Goal: Information Seeking & Learning: Learn about a topic

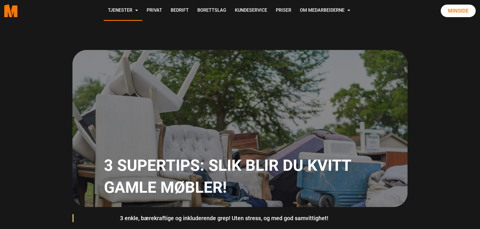
scroll to position [41, 0]
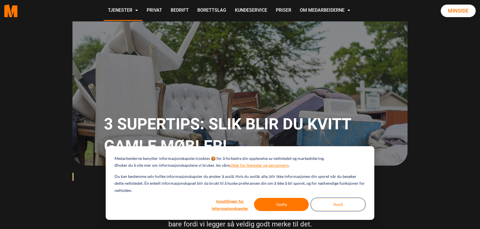
click at [342, 205] on button "Avslå" at bounding box center [337, 204] width 55 height 13
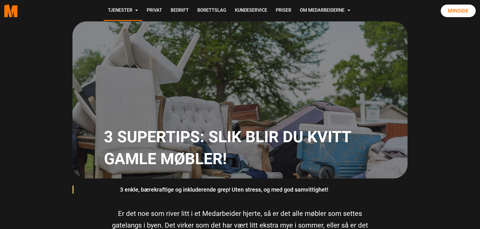
scroll to position [0, 0]
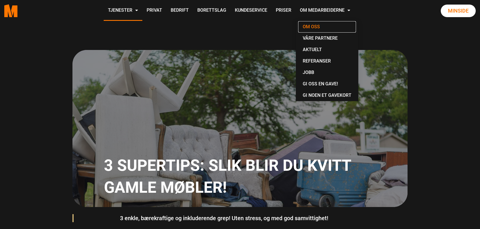
click at [313, 25] on link "Om oss" at bounding box center [327, 26] width 58 height 11
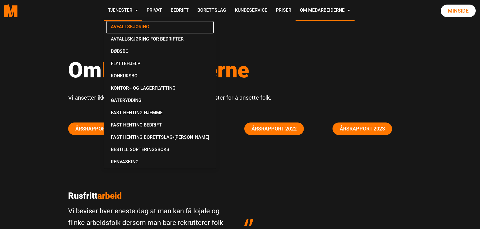
click at [121, 27] on link "Avfallskjøring" at bounding box center [159, 27] width 107 height 12
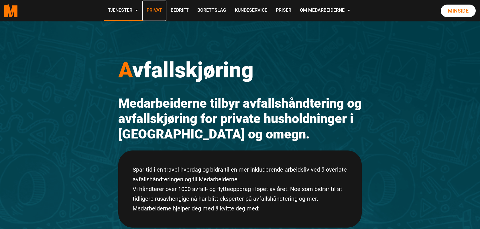
click at [157, 10] on link "Privat" at bounding box center [154, 11] width 24 height 20
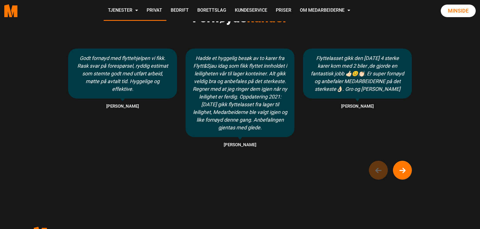
scroll to position [343, 0]
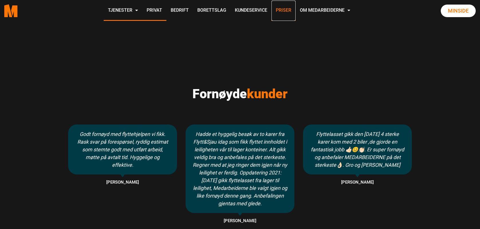
click at [281, 10] on link "Priser" at bounding box center [283, 11] width 24 height 20
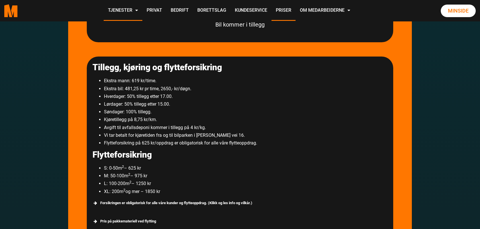
scroll to position [992, 0]
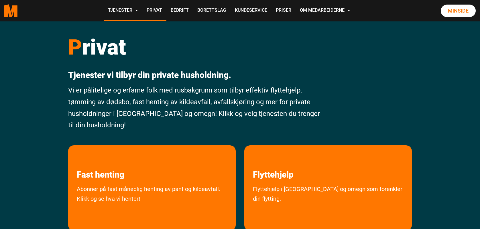
scroll to position [343, 0]
